Goal: Ask a question

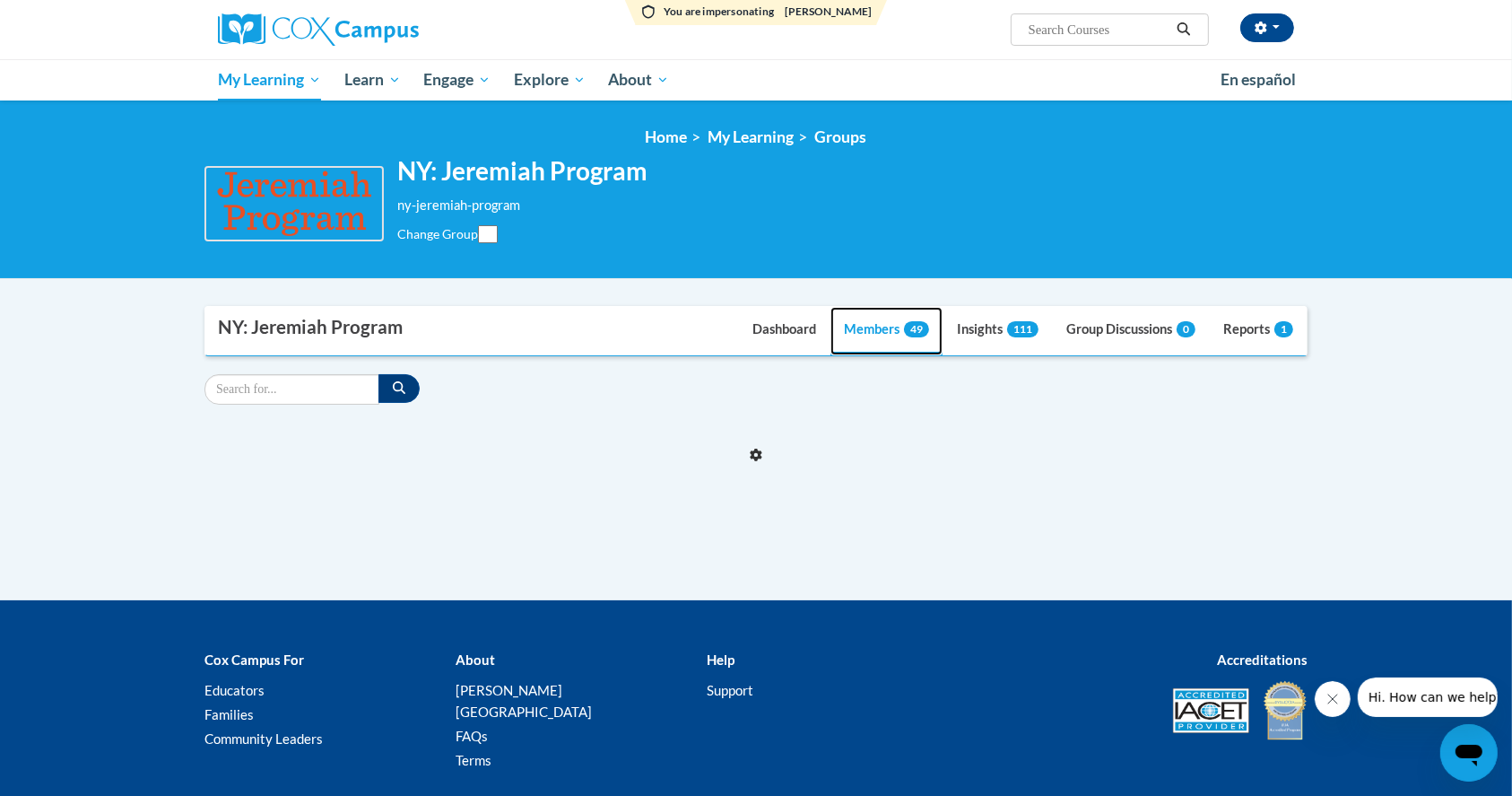
click at [900, 327] on ul "Dashboard Members 49 Insights 111 Group Discussions 0 Reports 1" at bounding box center [1023, 330] width 567 height 48
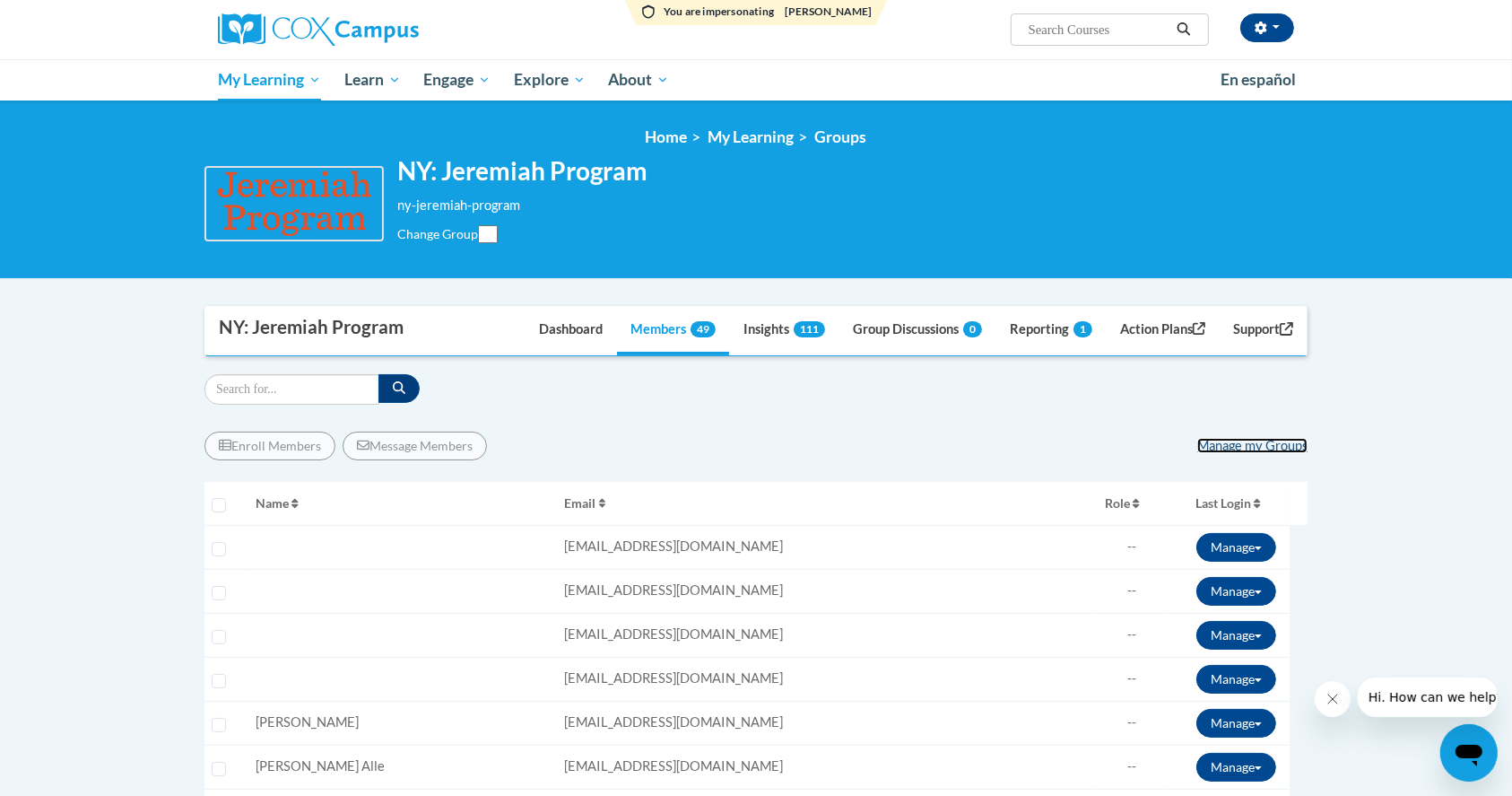
click at [1258, 439] on link "Manage my Groups" at bounding box center [1252, 445] width 110 height 15
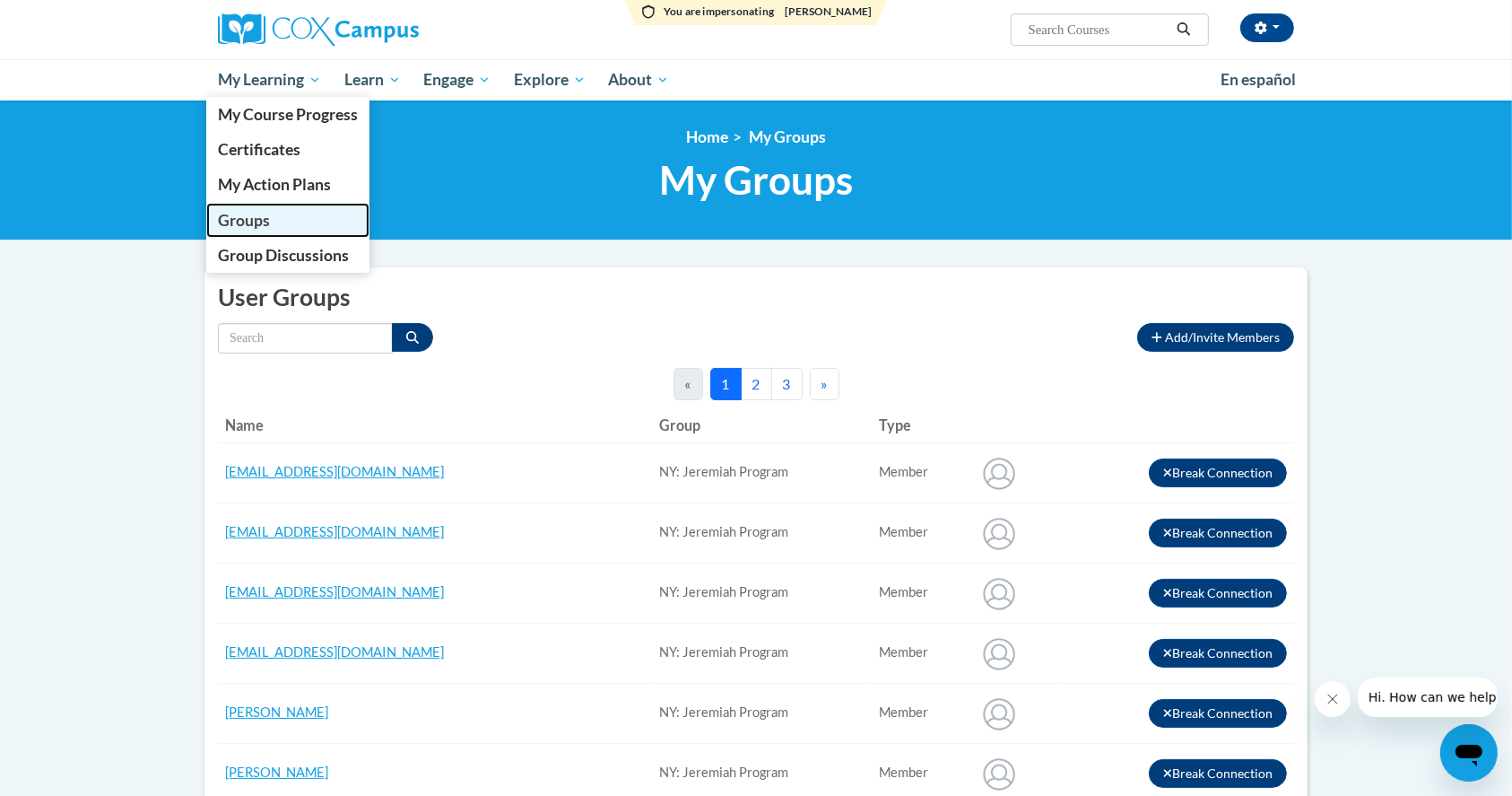
click at [246, 229] on span "Groups" at bounding box center [244, 220] width 52 height 19
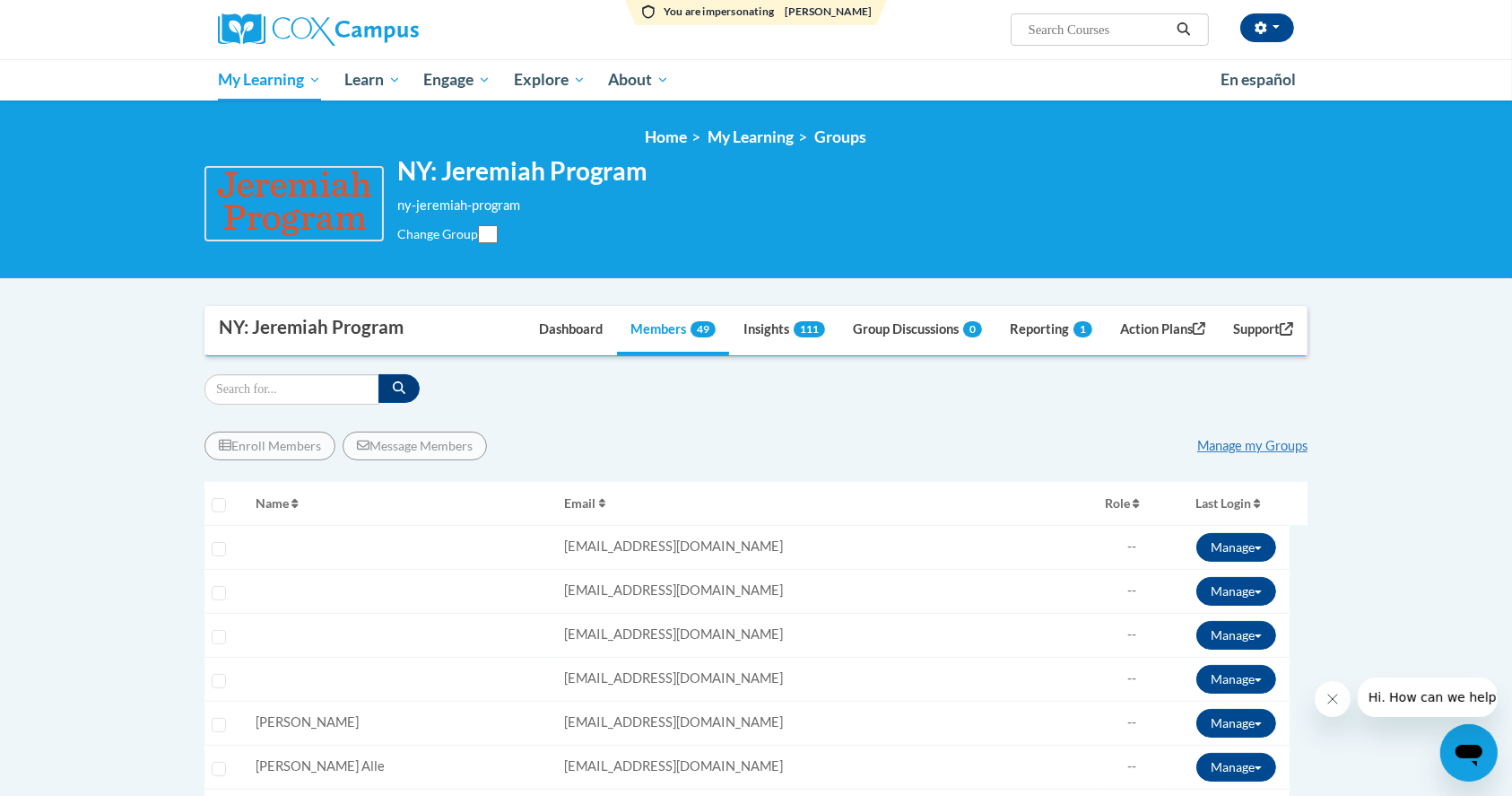
click at [481, 236] on select "Change Group" at bounding box center [488, 235] width 20 height 18
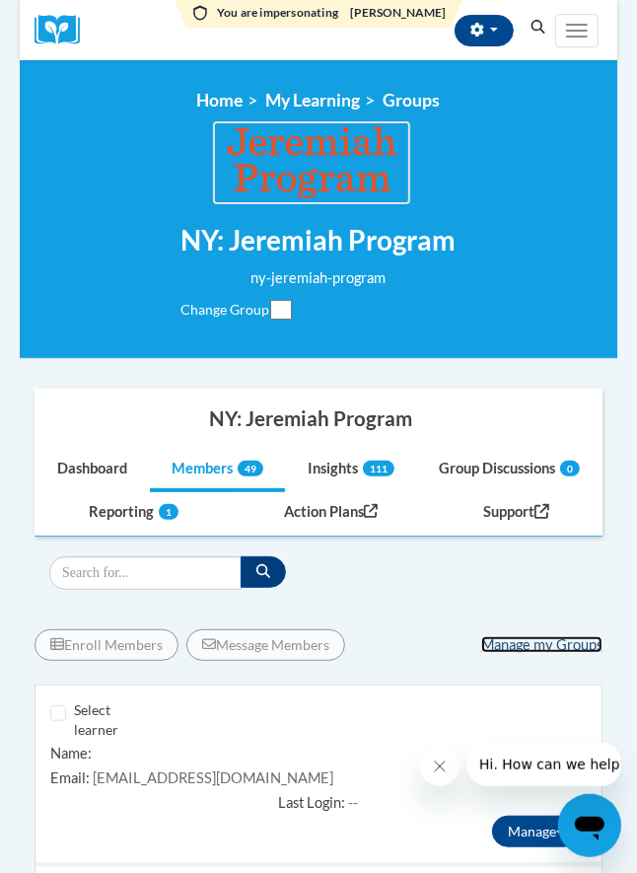
click at [551, 649] on link "Manage my Groups" at bounding box center [541, 644] width 121 height 17
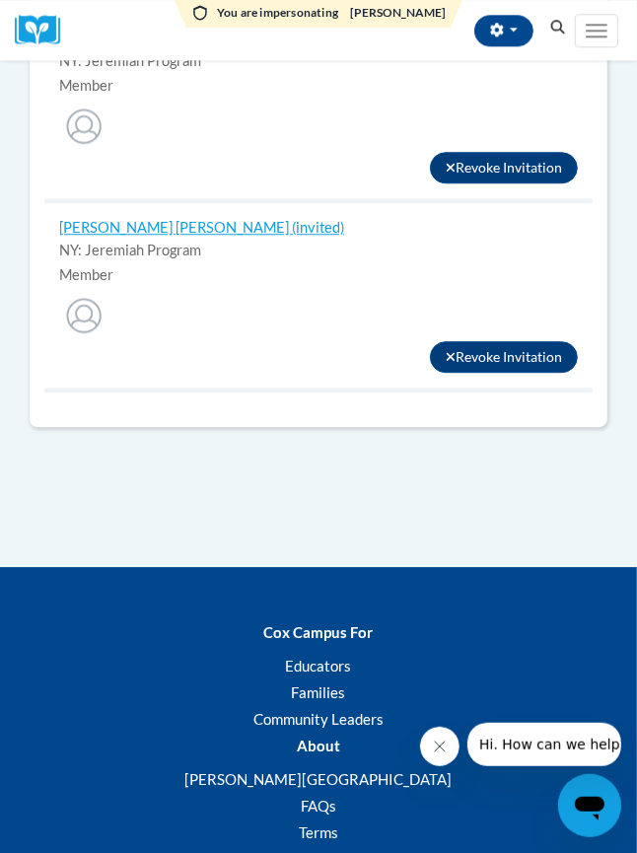
scroll to position [4997, 0]
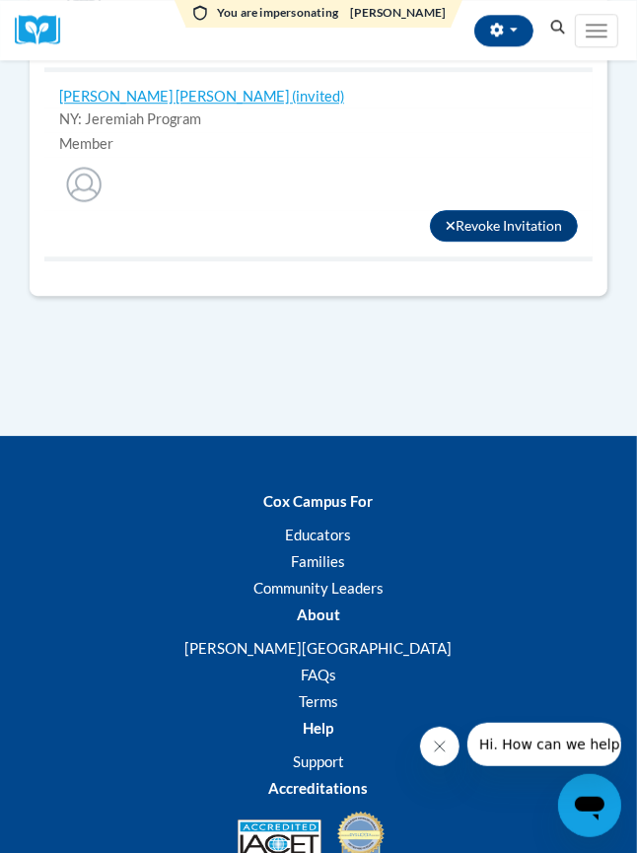
click at [572, 807] on icon "Open messaging window" at bounding box center [589, 805] width 36 height 36
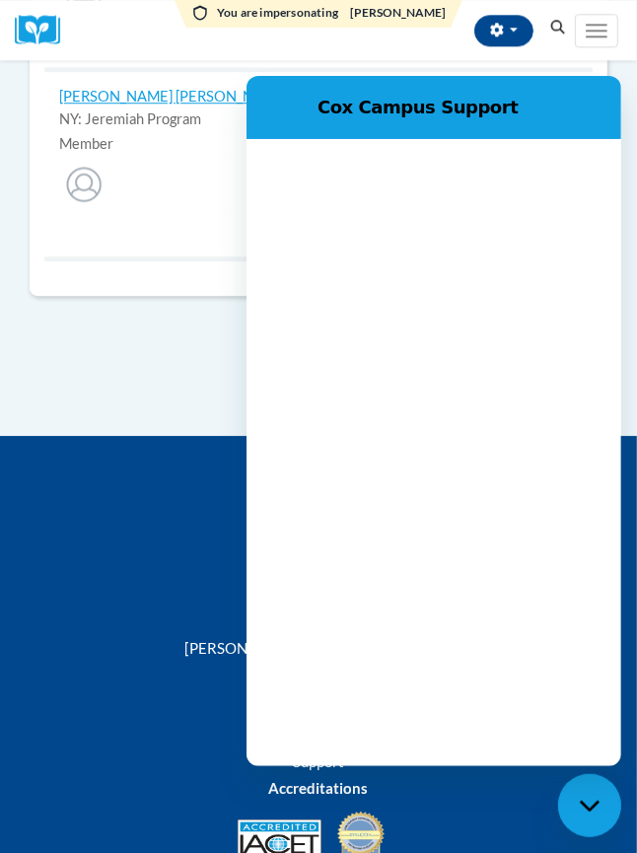
scroll to position [0, 0]
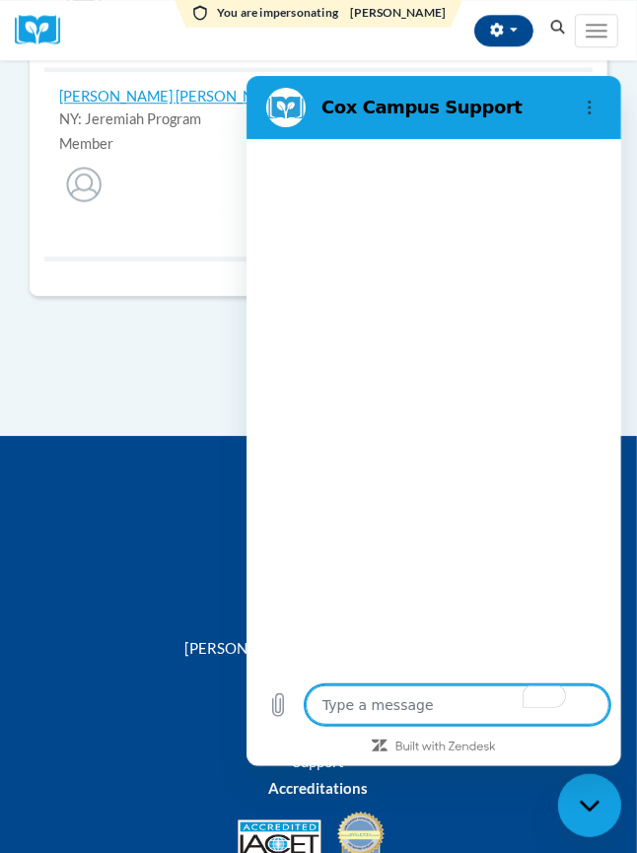
type textarea "x"
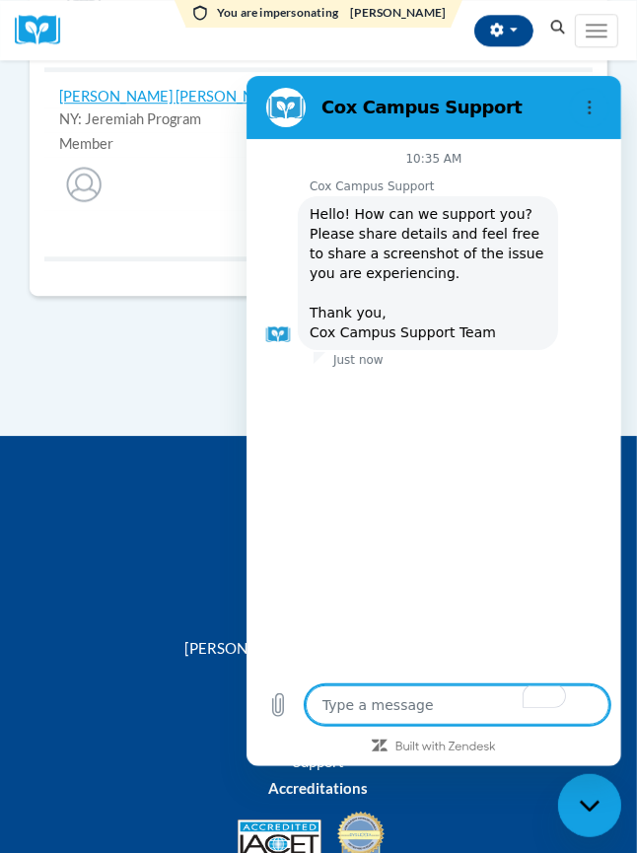
click at [384, 699] on textarea "To enrich screen reader interactions, please activate Accessibility in Grammarl…" at bounding box center [457, 704] width 304 height 39
type textarea "C"
type textarea "x"
type textarea "Ca"
type textarea "x"
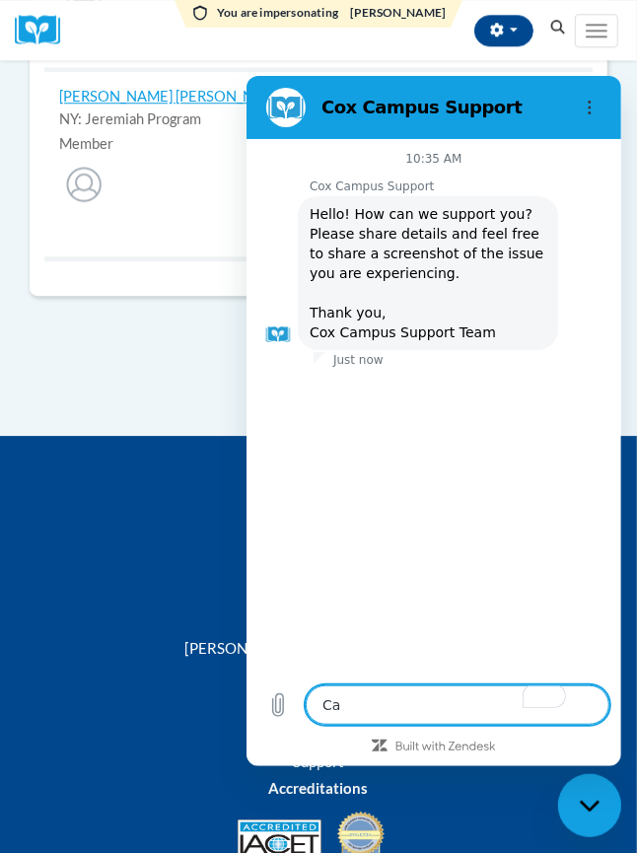
type textarea "Can"
type textarea "x"
type textarea "Can"
type textarea "x"
type textarea "Can I"
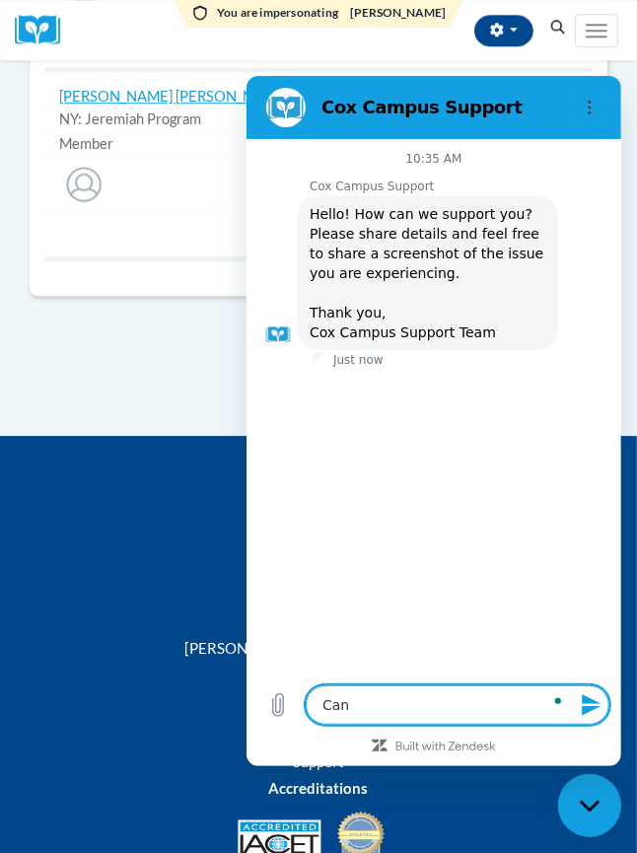
type textarea "x"
type textarea "Can I"
type textarea "x"
type textarea "Can I r"
type textarea "x"
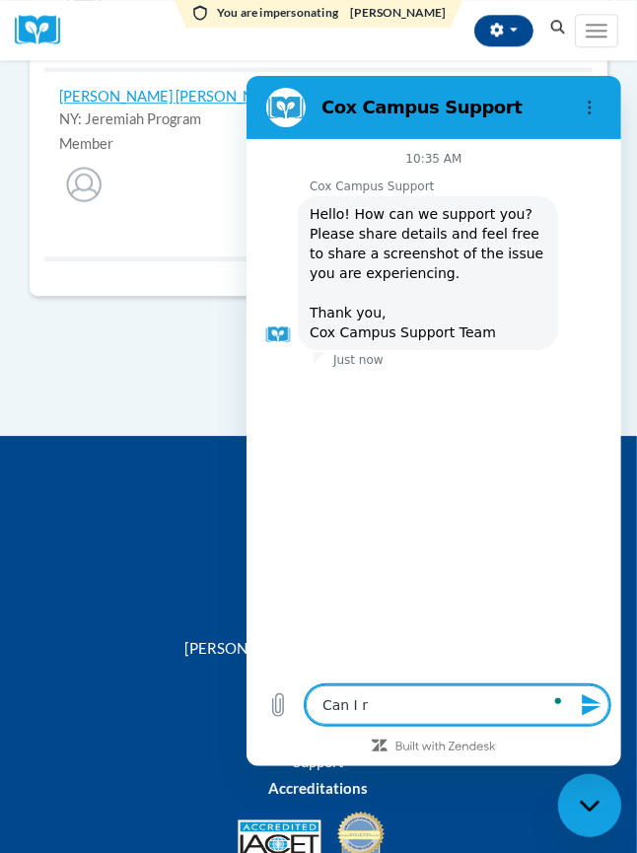
type textarea "Can I"
type textarea "x"
type textarea "Can I w"
type textarea "x"
type textarea "Can I wi"
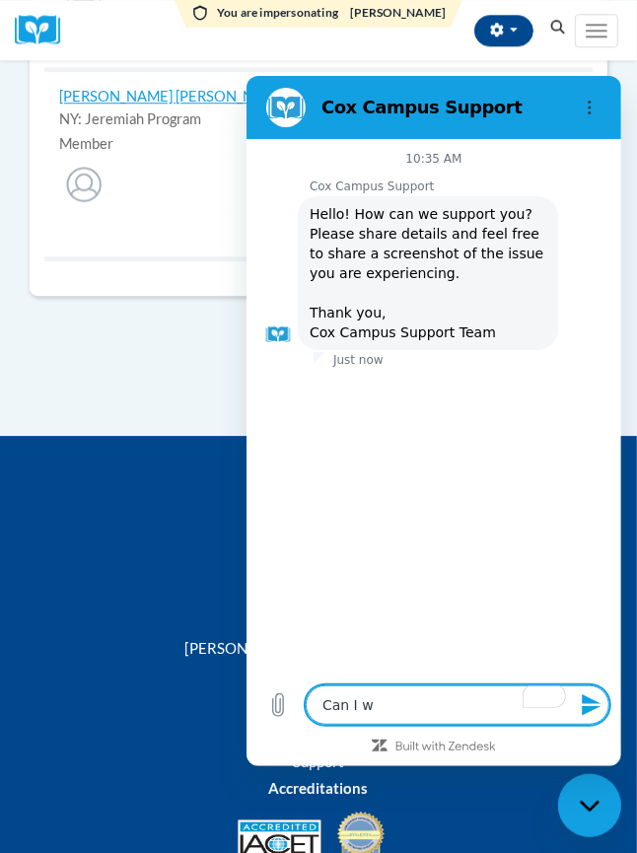
type textarea "x"
type textarea "Can I wit"
type textarea "x"
type textarea "Can I with"
type textarea "x"
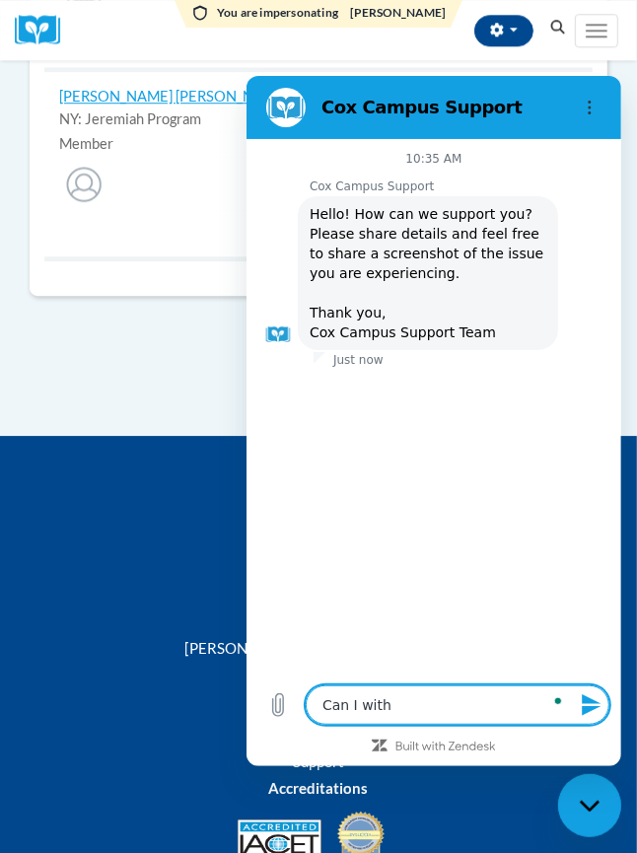
type textarea "Can I withd"
type textarea "x"
type textarea "Can I withdr"
type textarea "x"
type textarea "Can I withdra"
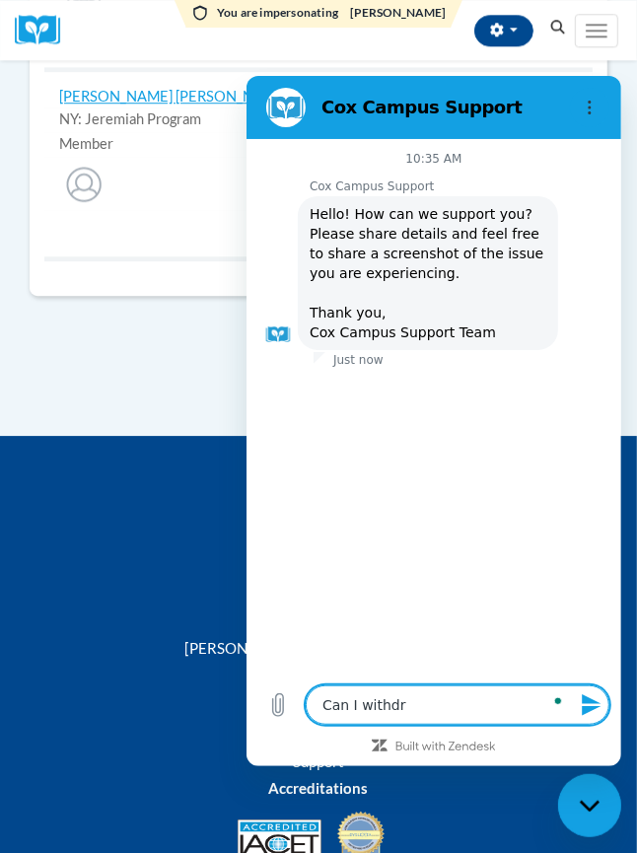
type textarea "x"
type textarea "Can I withdraw"
type textarea "x"
type textarea "Can I withdraw"
type textarea "x"
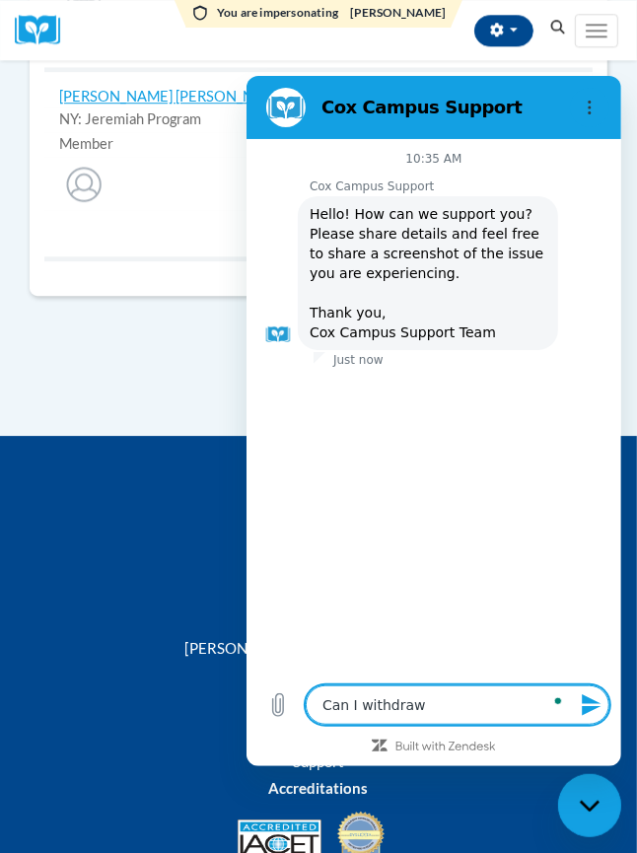
type textarea "Can I withdraw a"
type textarea "x"
type textarea "Can I withdraw an"
type textarea "x"
type textarea "Can I withdraw an"
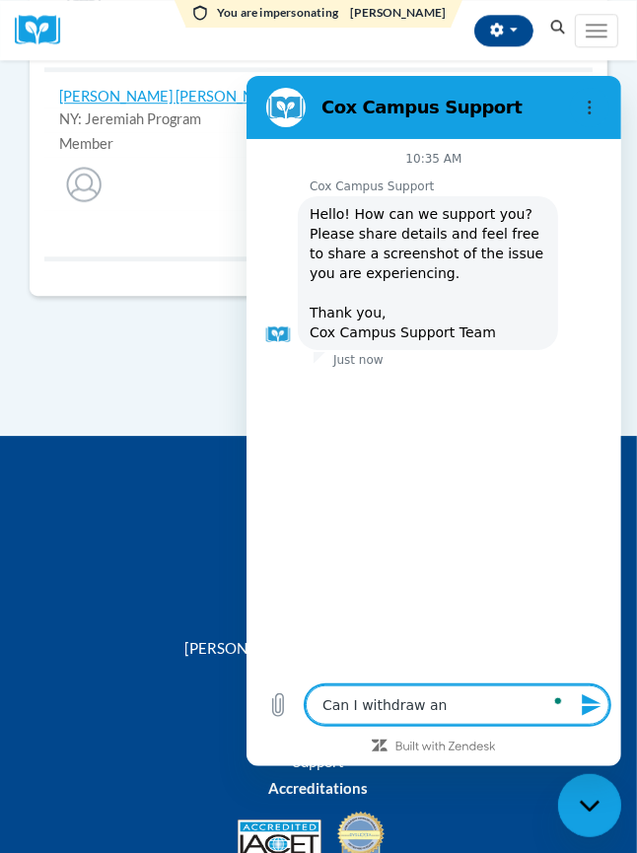
type textarea "x"
type textarea "Can I withdraw an"
type textarea "x"
type textarea "Can I withdraw a"
type textarea "x"
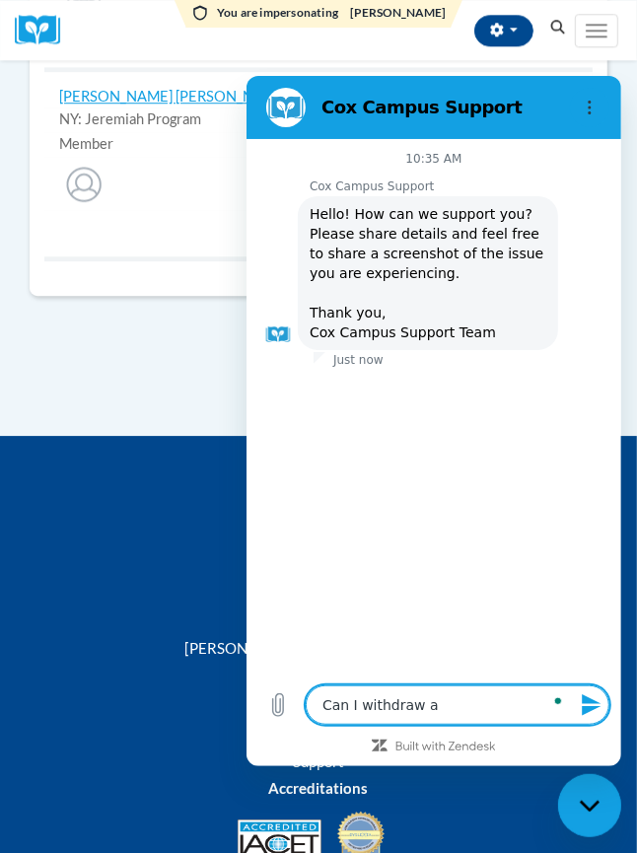
type textarea "Can I withdraw a"
type textarea "x"
type textarea "Can I withdraw a g"
type textarea "x"
type textarea "Can I withdraw a gr"
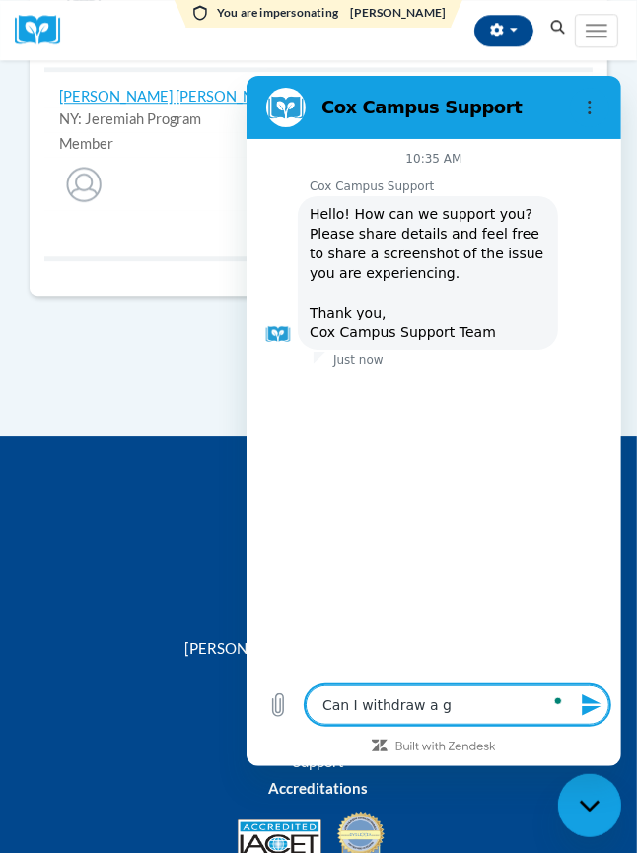
type textarea "x"
type textarea "Can I withdraw a gro"
type textarea "x"
type textarea "Can I withdraw a grou"
type textarea "x"
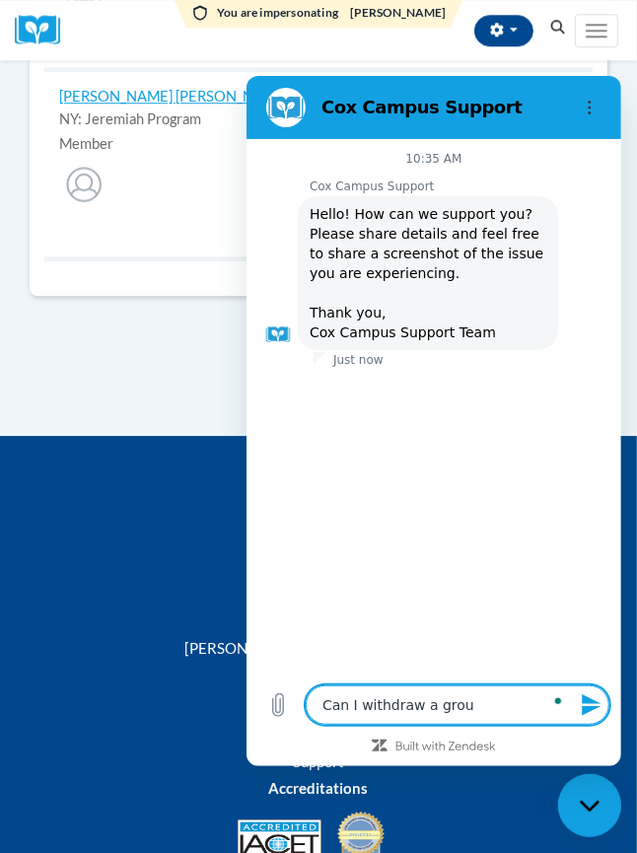
type textarea "Can I withdraw a group"
type textarea "x"
type textarea "Can I withdraw a group"
type textarea "x"
type textarea "Can I withdraw a group i"
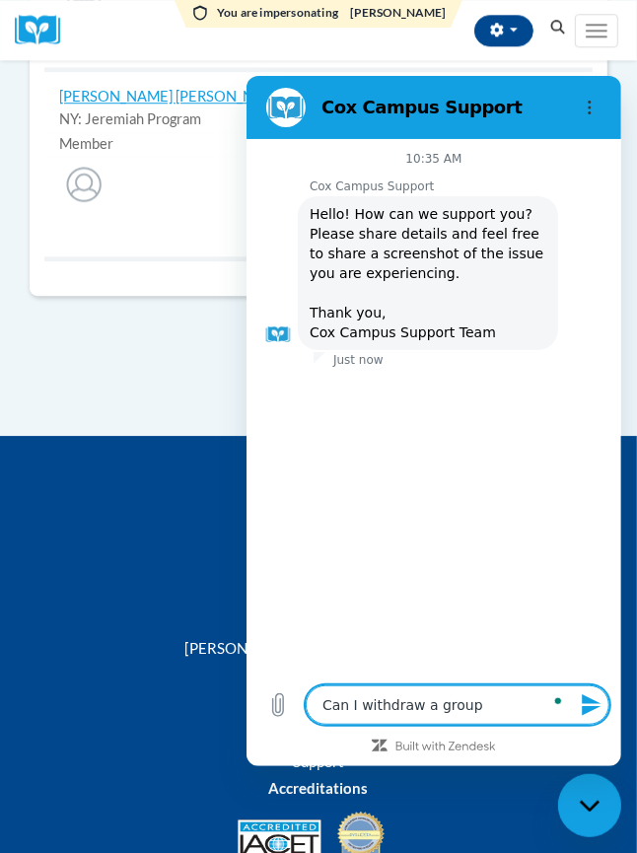
type textarea "x"
type textarea "Can I withdraw a group in"
type textarea "x"
type textarea "Can I withdraw a group inv"
type textarea "x"
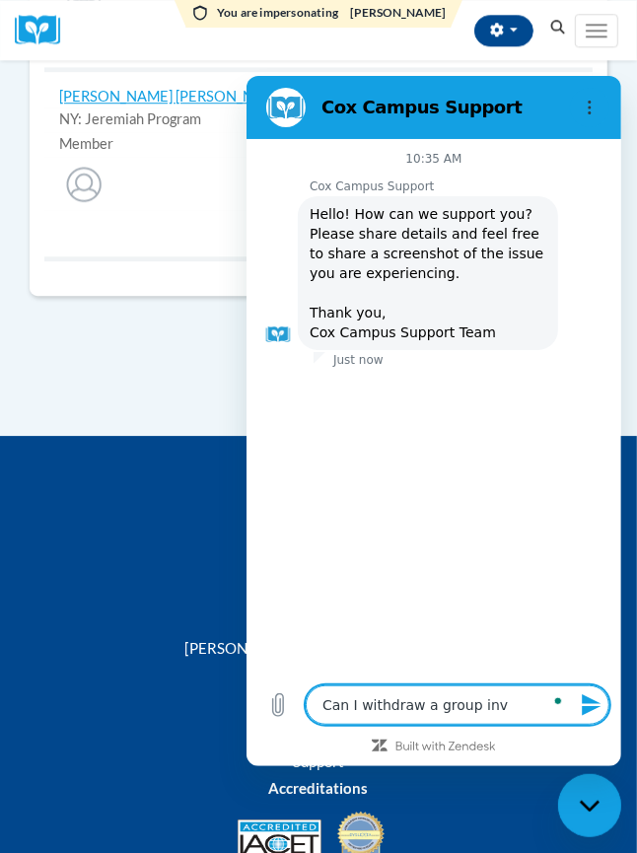
type textarea "Can I withdraw a group invi"
type textarea "x"
type textarea "Can I withdraw a group invit"
type textarea "x"
type textarea "Can I withdraw a group invita"
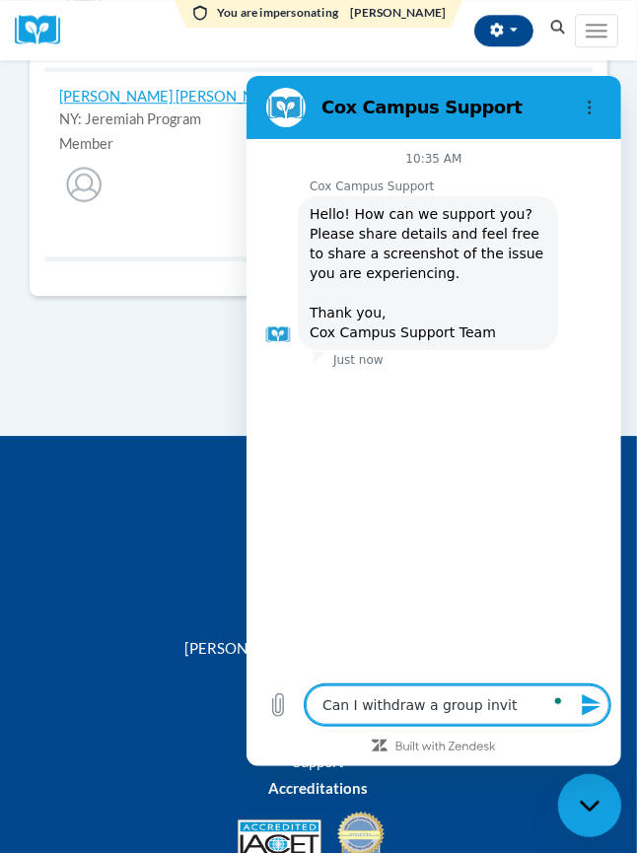
type textarea "x"
type textarea "Can I withdraw a group invitat"
type textarea "x"
type textarea "Can I withdraw a group invitati"
type textarea "x"
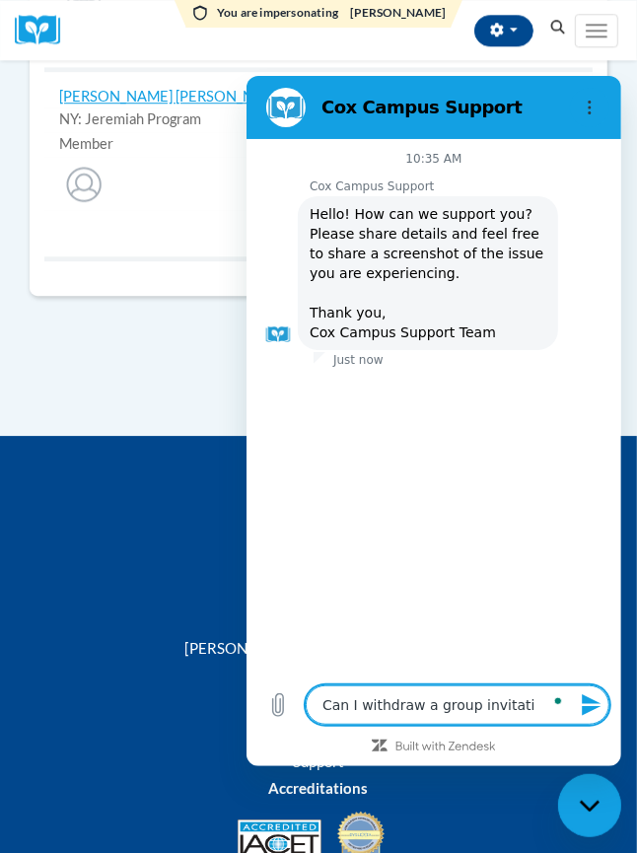
type textarea "Can I withdraw a group invitatio"
type textarea "x"
type textarea "Can I withdraw a group invitation"
type textarea "x"
type textarea "Can I withdraw a group invitation?"
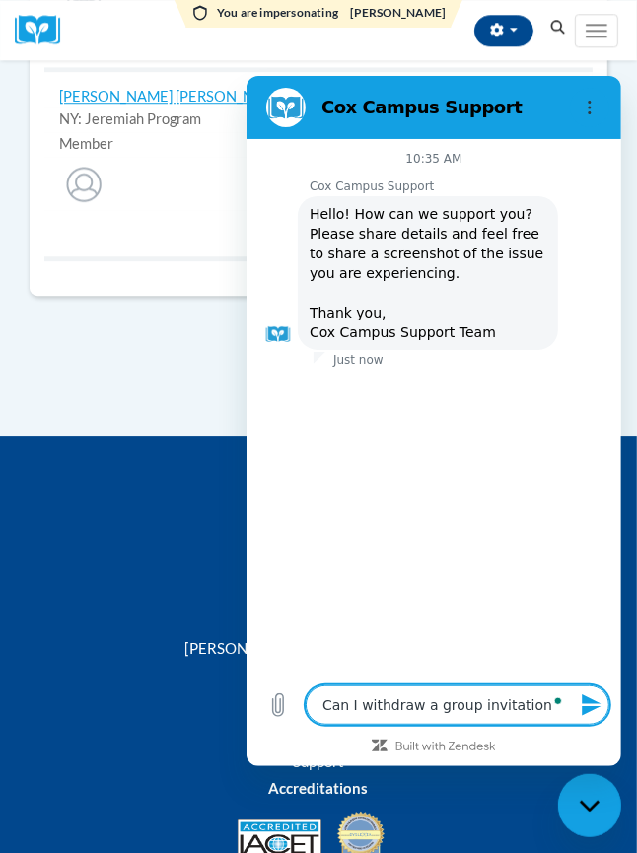
type textarea "x"
type textarea "Can I withdraw a group invitation?"
type textarea "x"
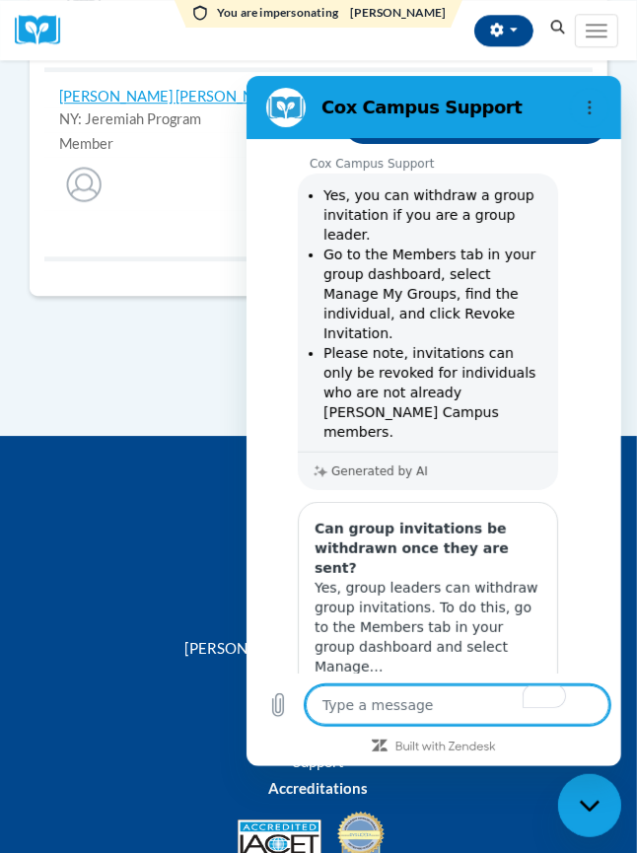
scroll to position [386, 0]
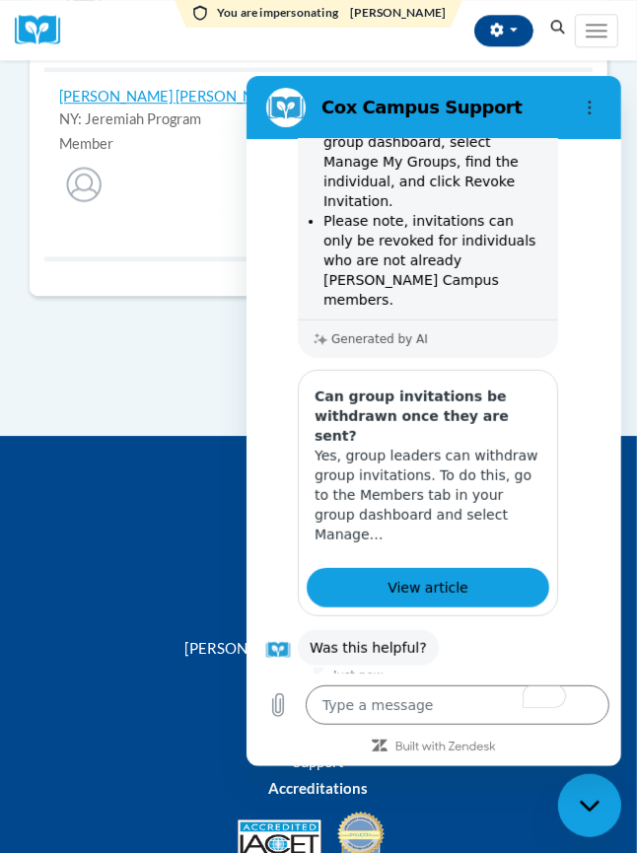
click at [499, 691] on button "Yes" at bounding box center [517, 709] width 54 height 37
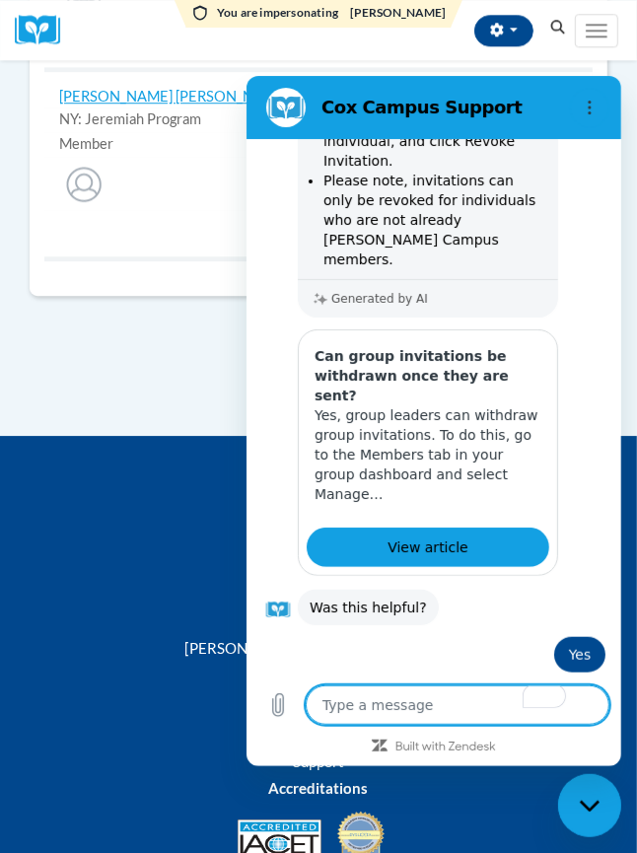
scroll to position [425, 0]
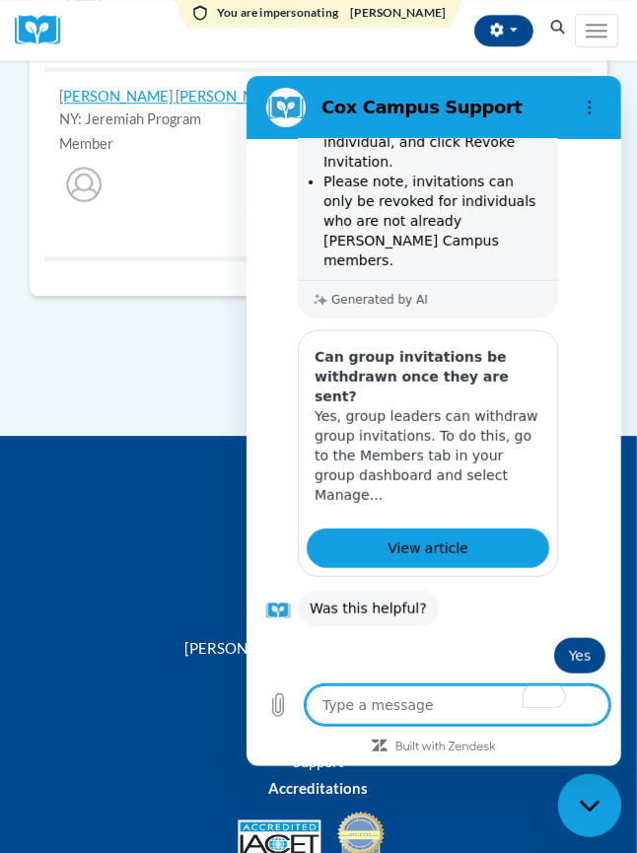
click at [604, 804] on div "Close messaging window" at bounding box center [588, 804] width 59 height 59
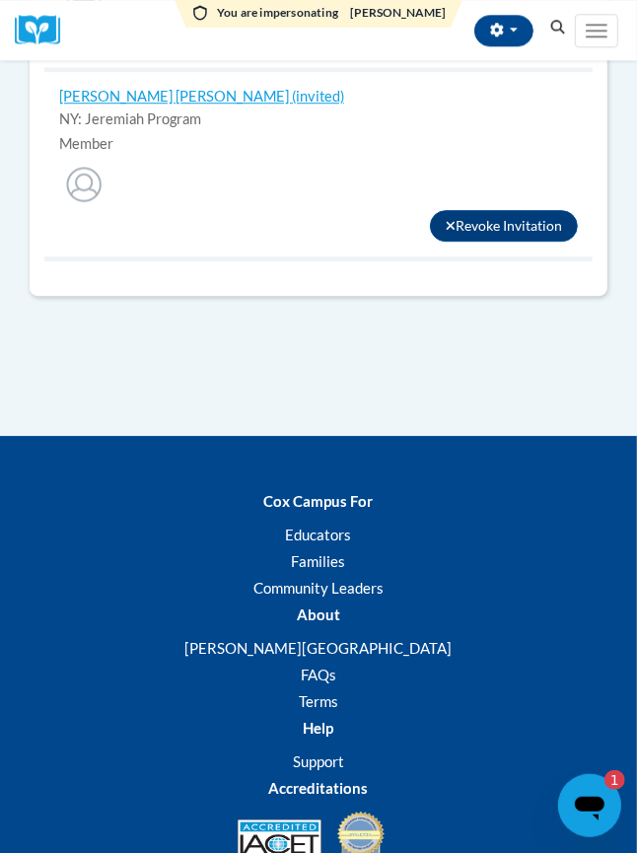
scroll to position [0, 0]
click at [576, 805] on icon "Open messaging window, 1 unread message" at bounding box center [589, 808] width 30 height 24
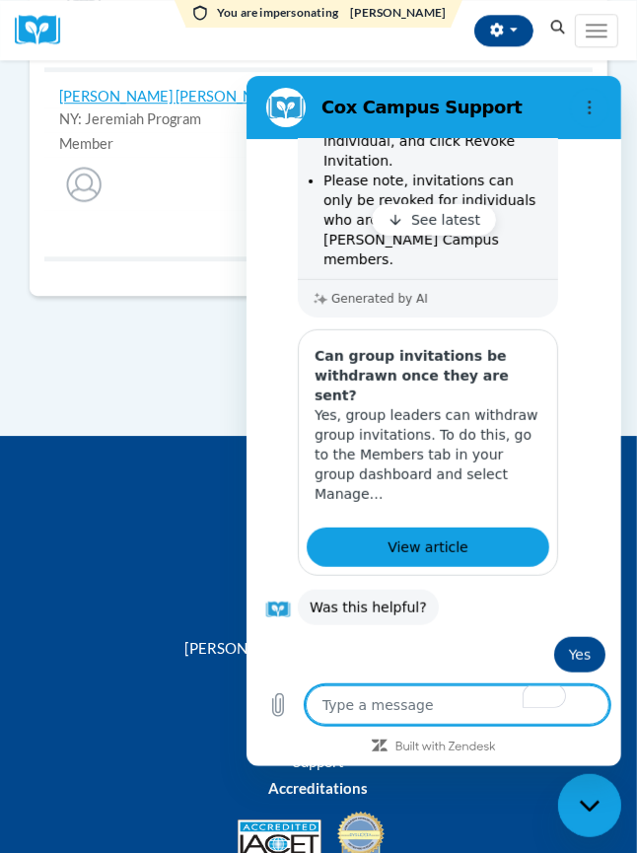
scroll to position [492, 0]
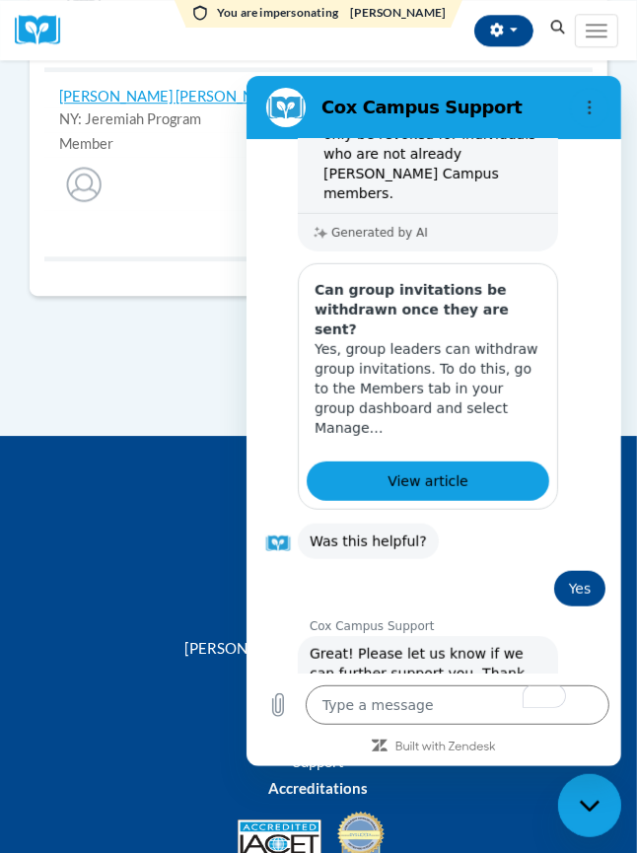
click at [581, 802] on icon "Close messaging window" at bounding box center [588, 804] width 20 height 11
type textarea "x"
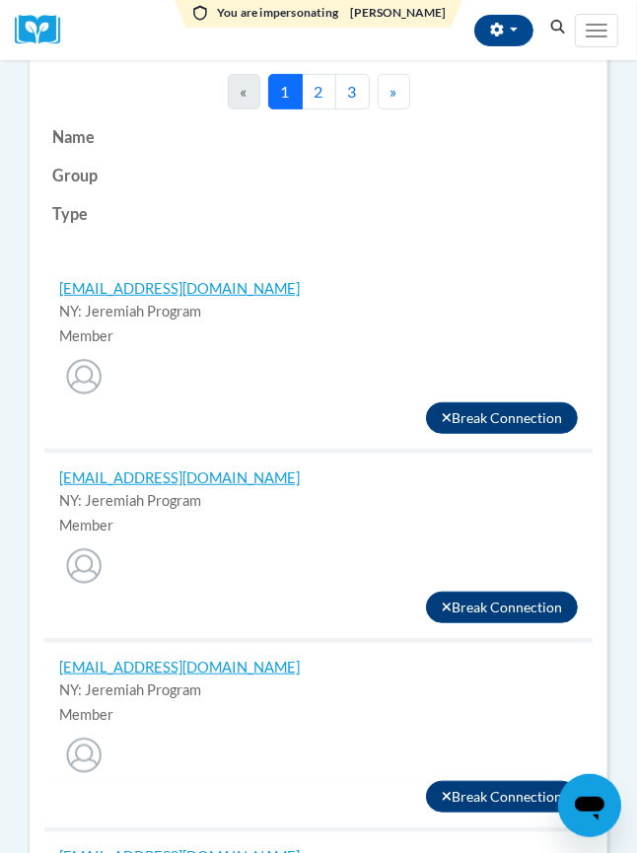
scroll to position [0, 0]
